Goal: Task Accomplishment & Management: Manage account settings

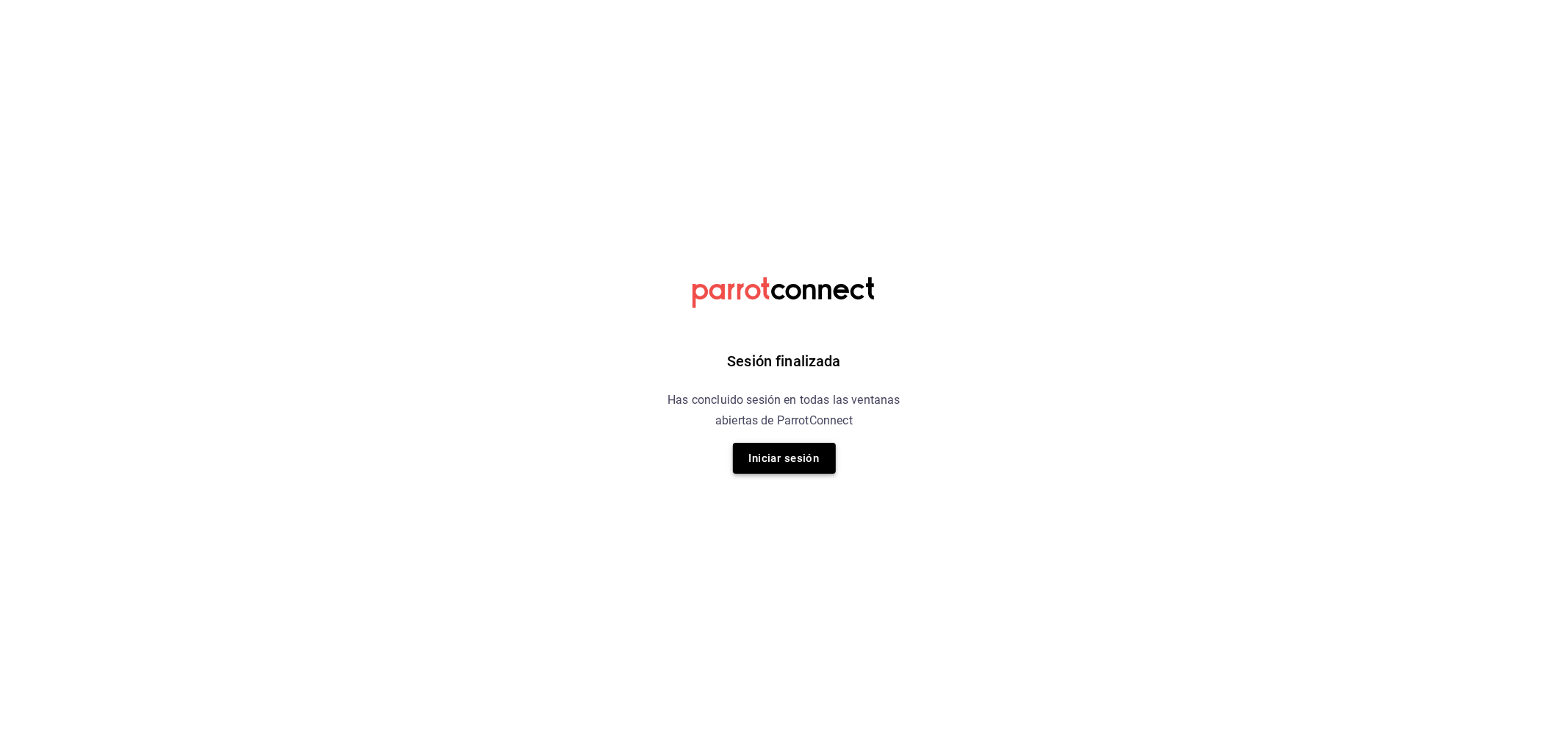
click at [793, 450] on button "Iniciar sesión" at bounding box center [784, 458] width 103 height 31
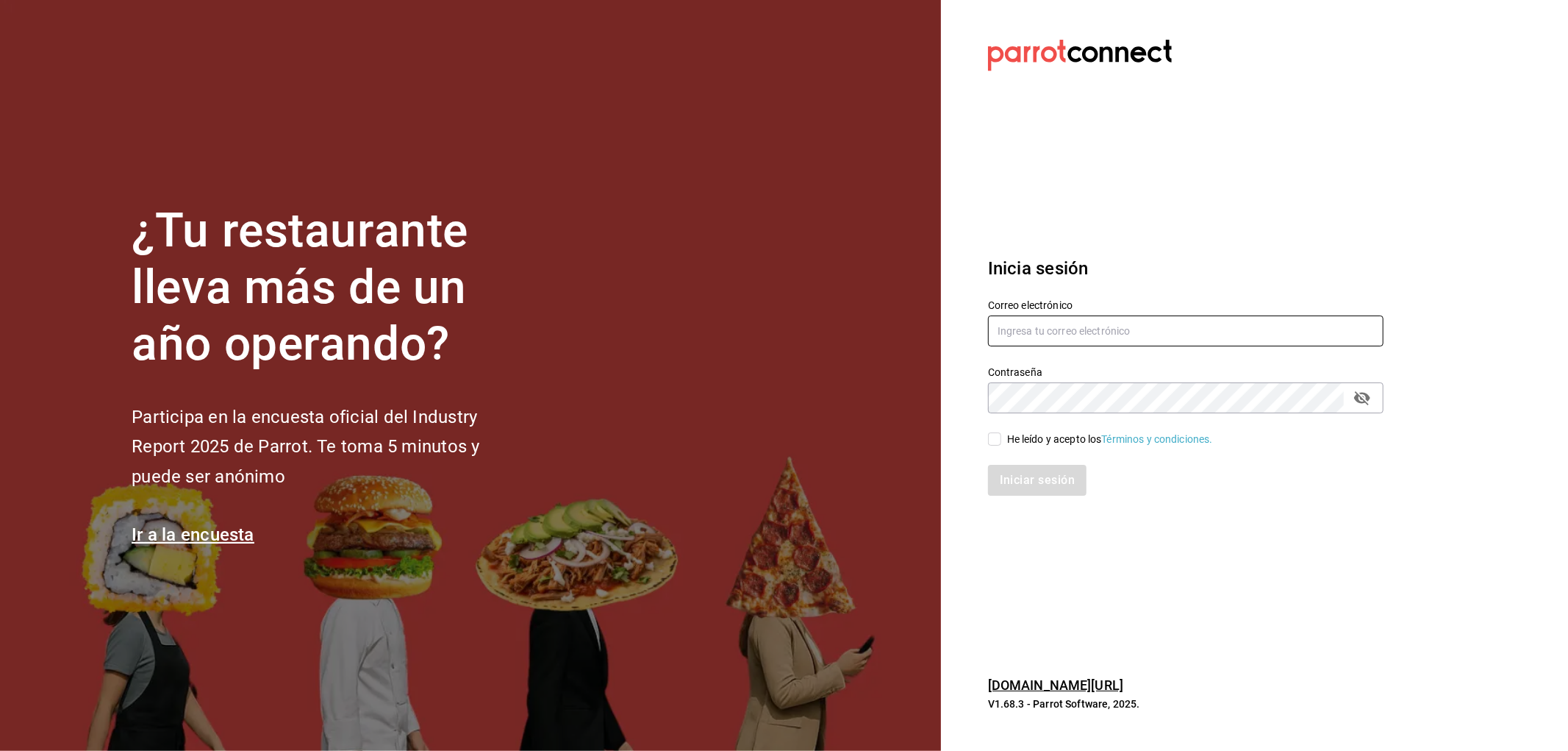
click at [1098, 325] on input "text" at bounding box center [1186, 330] width 395 height 31
type input "[EMAIL_ADDRESS][DOMAIN_NAME]"
click at [1056, 447] on div "Iniciar sesión" at bounding box center [1177, 472] width 413 height 49
click at [1056, 439] on div "He leído y acepto los Términos y condiciones." at bounding box center [1110, 440] width 206 height 15
click at [1001, 439] on input "He leído y acepto los Términos y condiciones." at bounding box center [994, 439] width 13 height 13
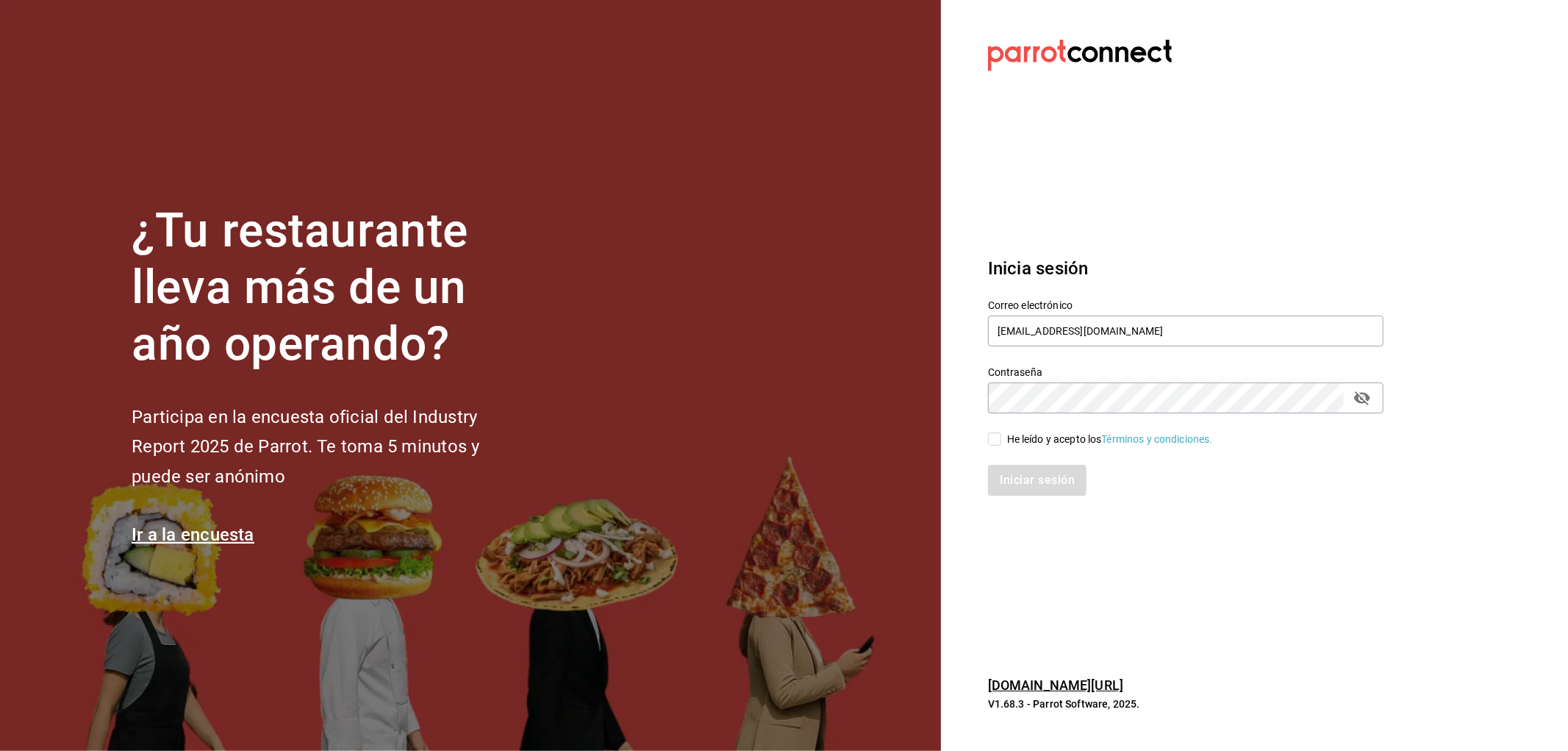
checkbox input "true"
click at [1054, 465] on button "Iniciar sesión" at bounding box center [1038, 480] width 100 height 31
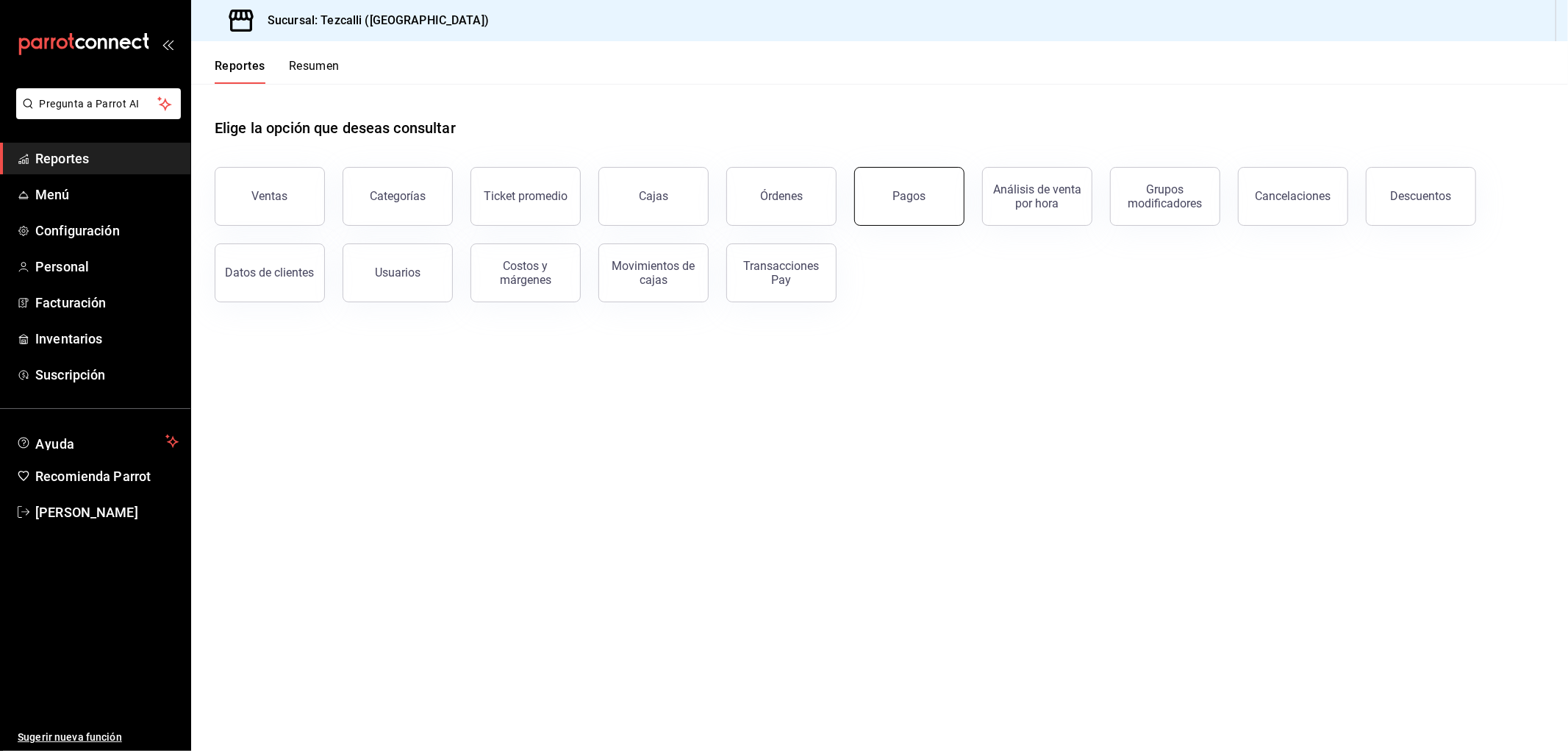
click at [948, 217] on button "Pagos" at bounding box center [910, 196] width 111 height 59
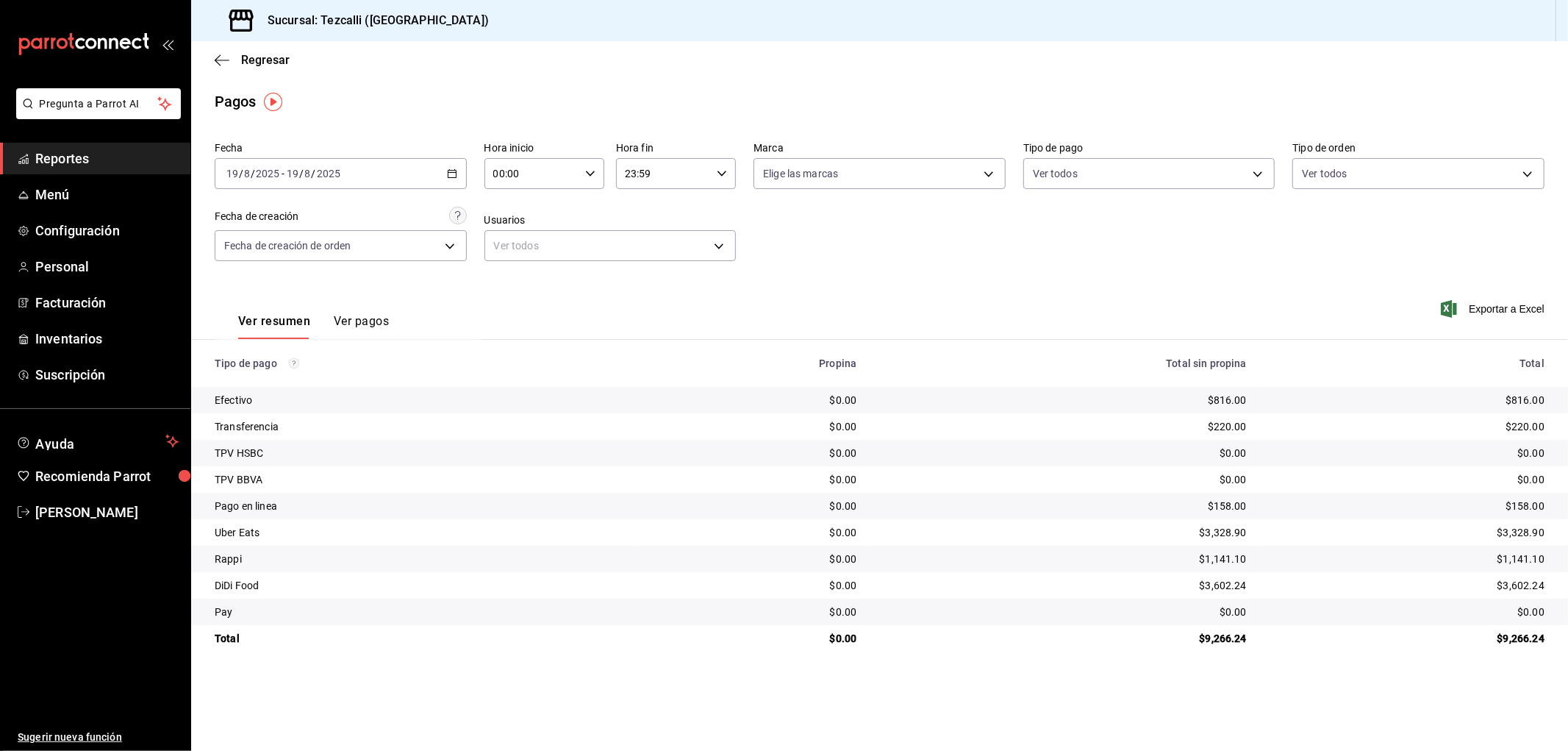
click at [369, 314] on button "Ver pagos" at bounding box center [361, 326] width 55 height 25
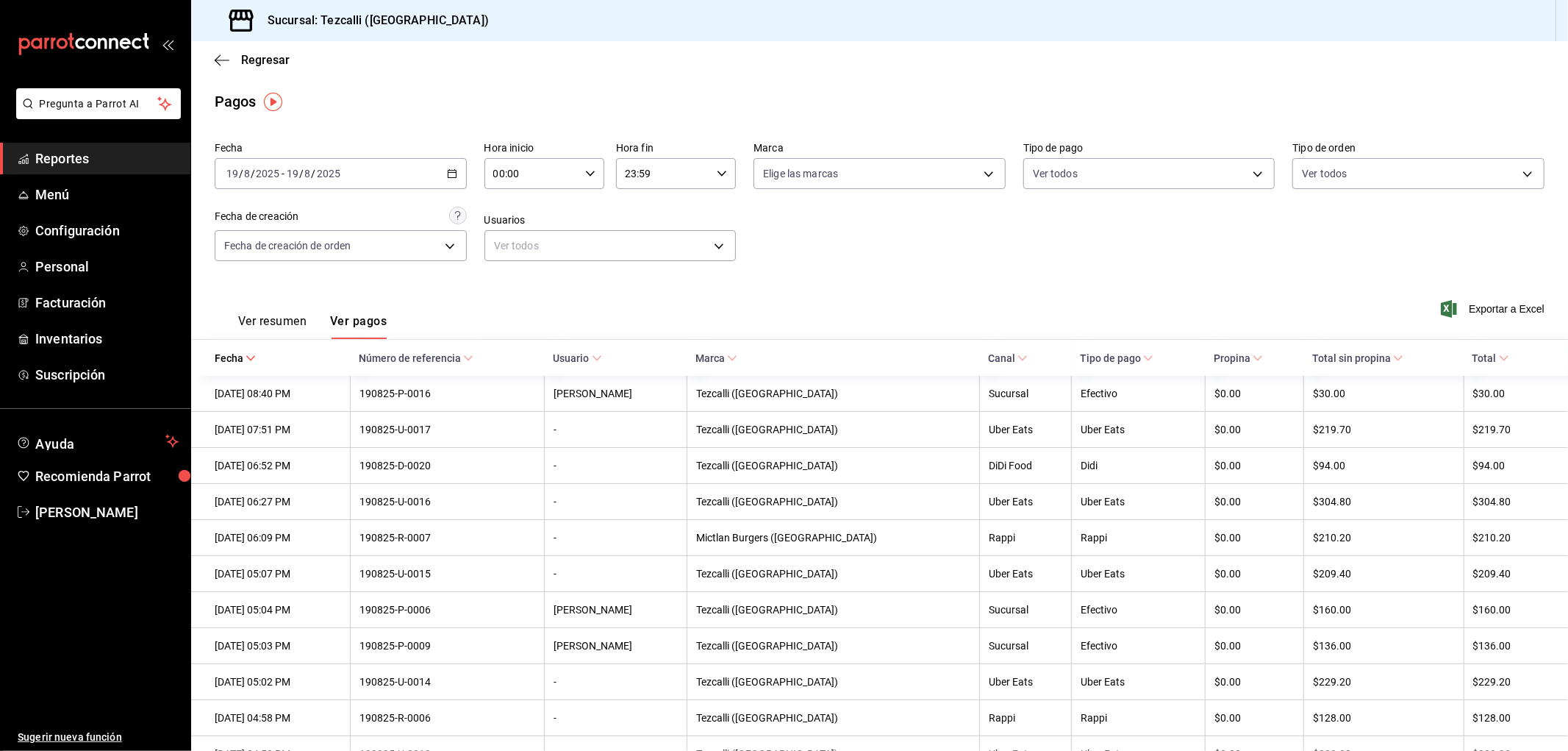
click at [270, 321] on button "Ver resumen" at bounding box center [272, 326] width 69 height 25
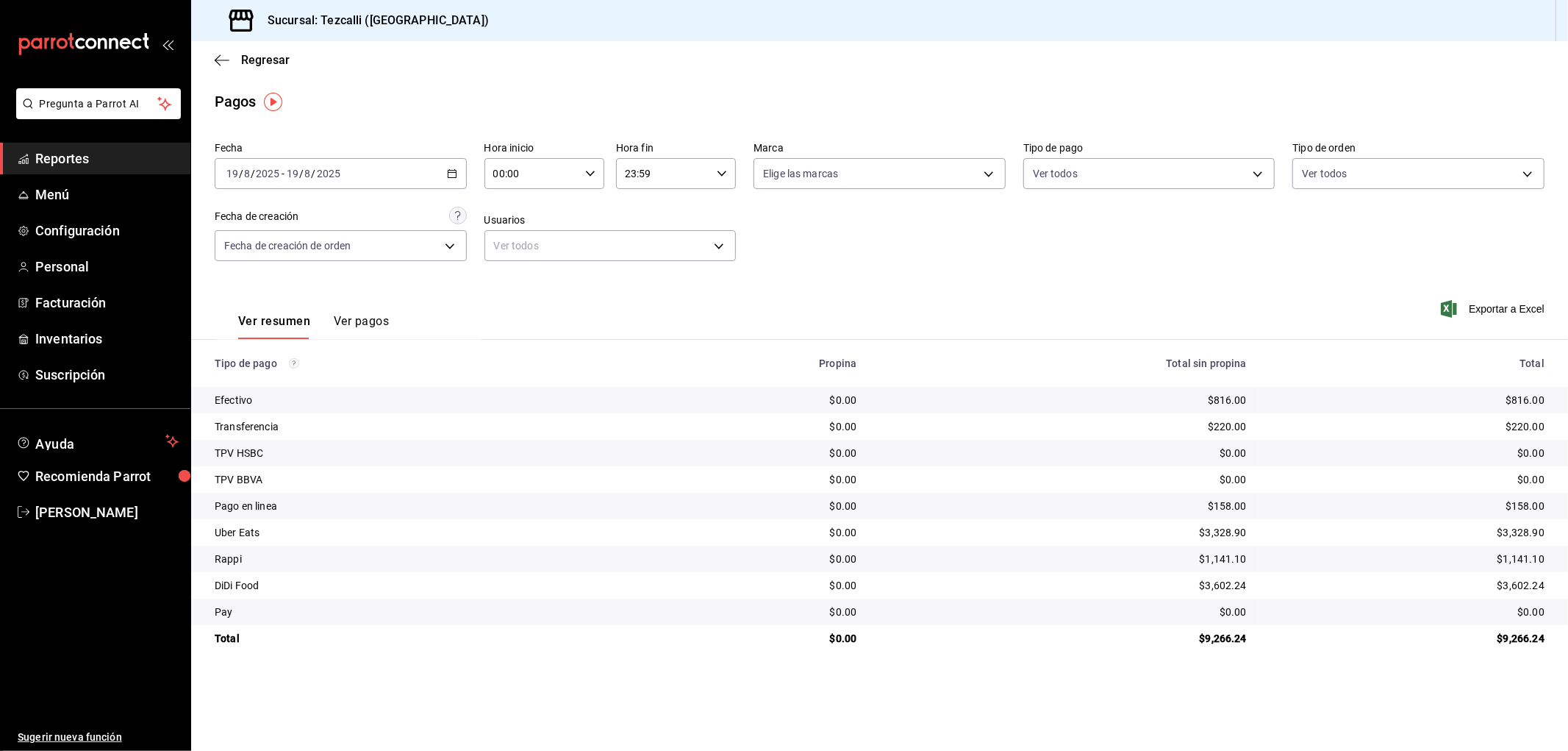
click at [273, 69] on div "Regresar" at bounding box center [880, 60] width 1377 height 37
click at [273, 59] on span "Regresar" at bounding box center [266, 60] width 49 height 14
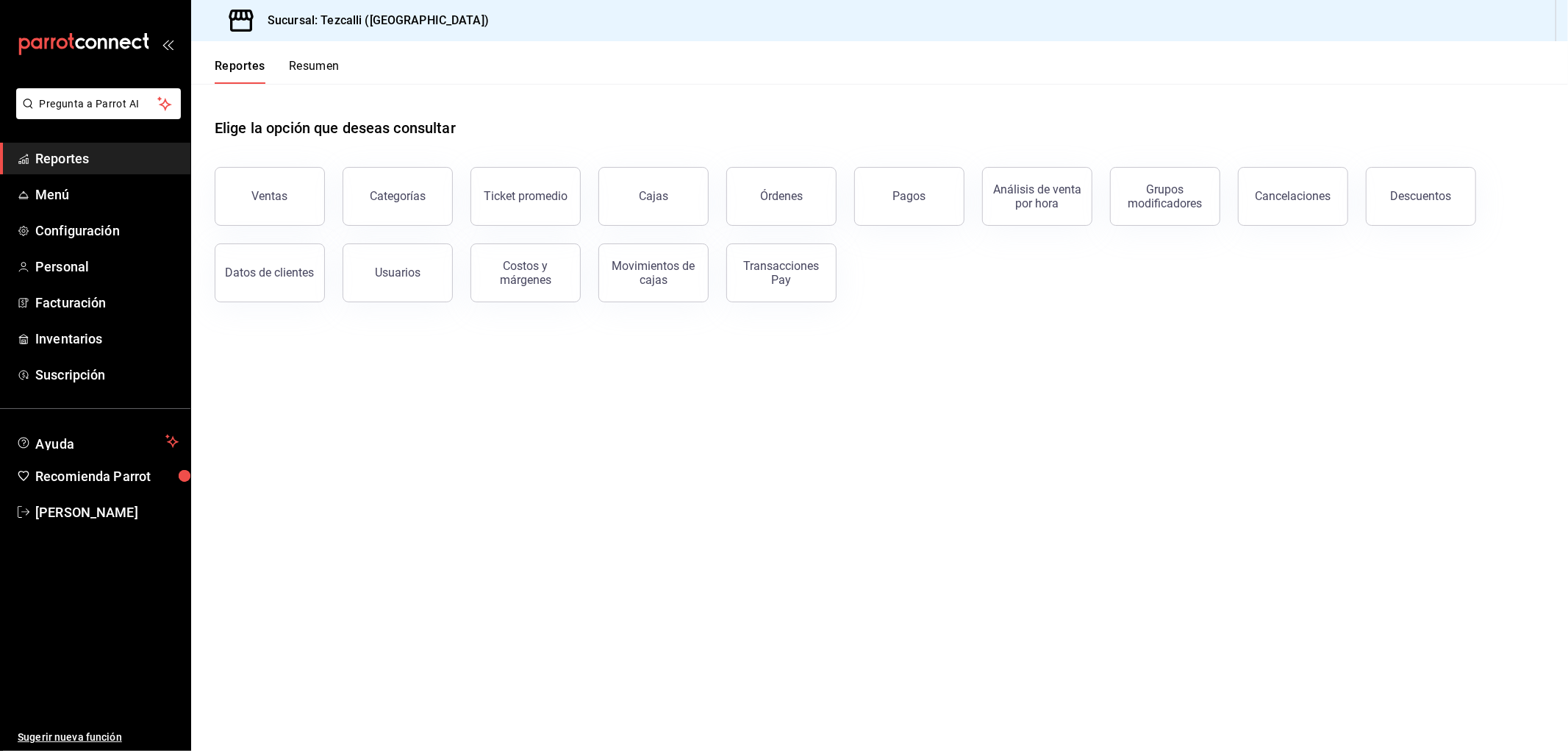
click at [98, 157] on span "Reportes" at bounding box center [107, 159] width 143 height 20
